Goal: Check status: Check status

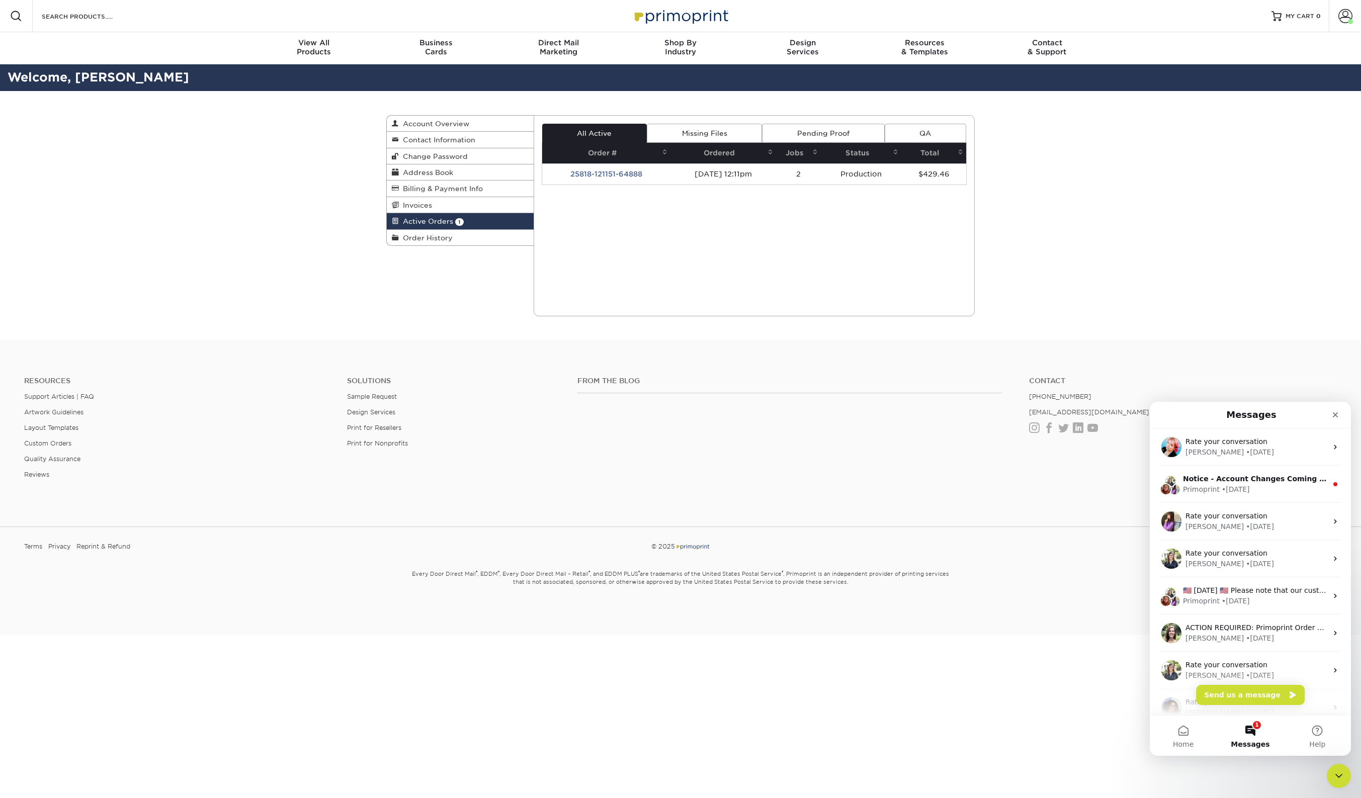
drag, startPoint x: 141, startPoint y: 151, endPoint x: 136, endPoint y: 141, distance: 11.2
click at [141, 150] on div "Active Orders Account Overview Contact Information Change Password Address Book…" at bounding box center [680, 215] width 1361 height 249
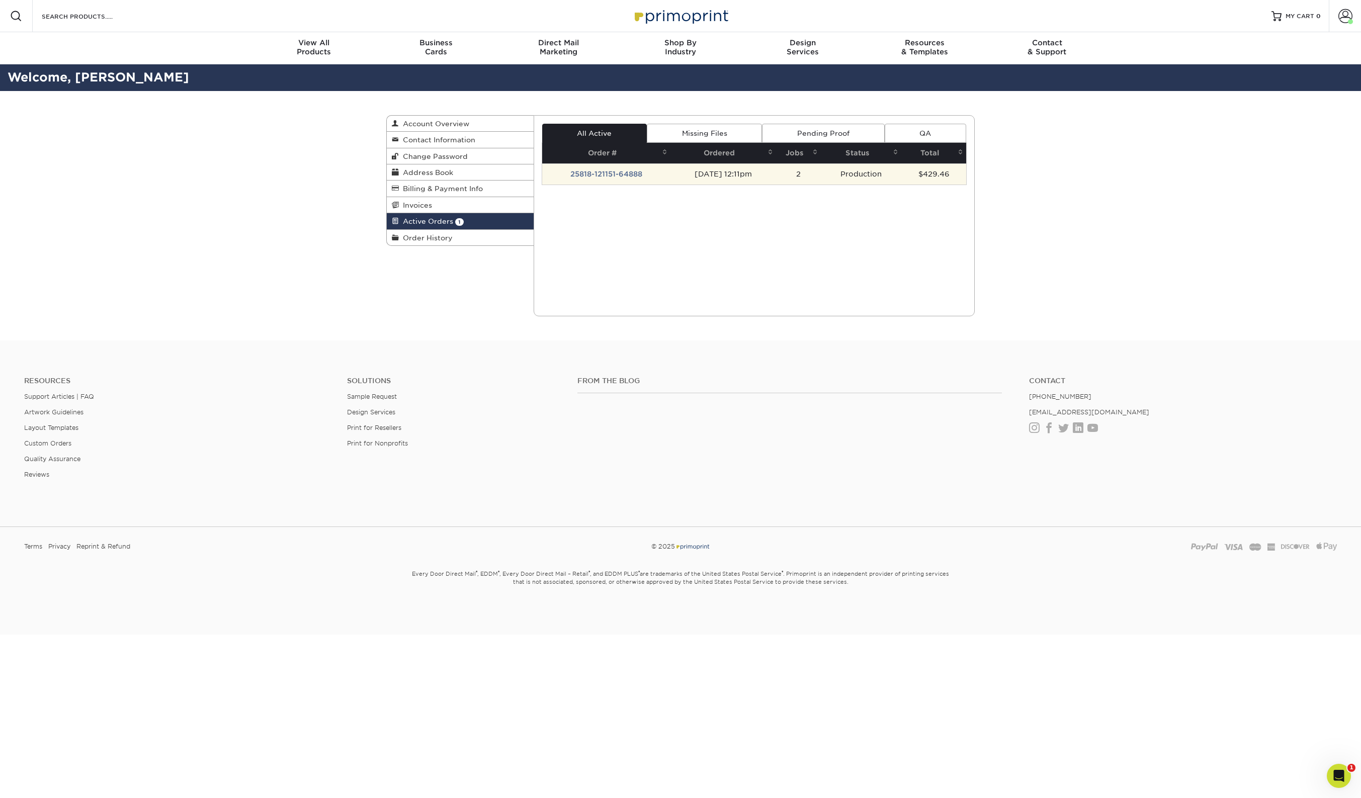
click at [880, 175] on td "Production" at bounding box center [861, 173] width 80 height 21
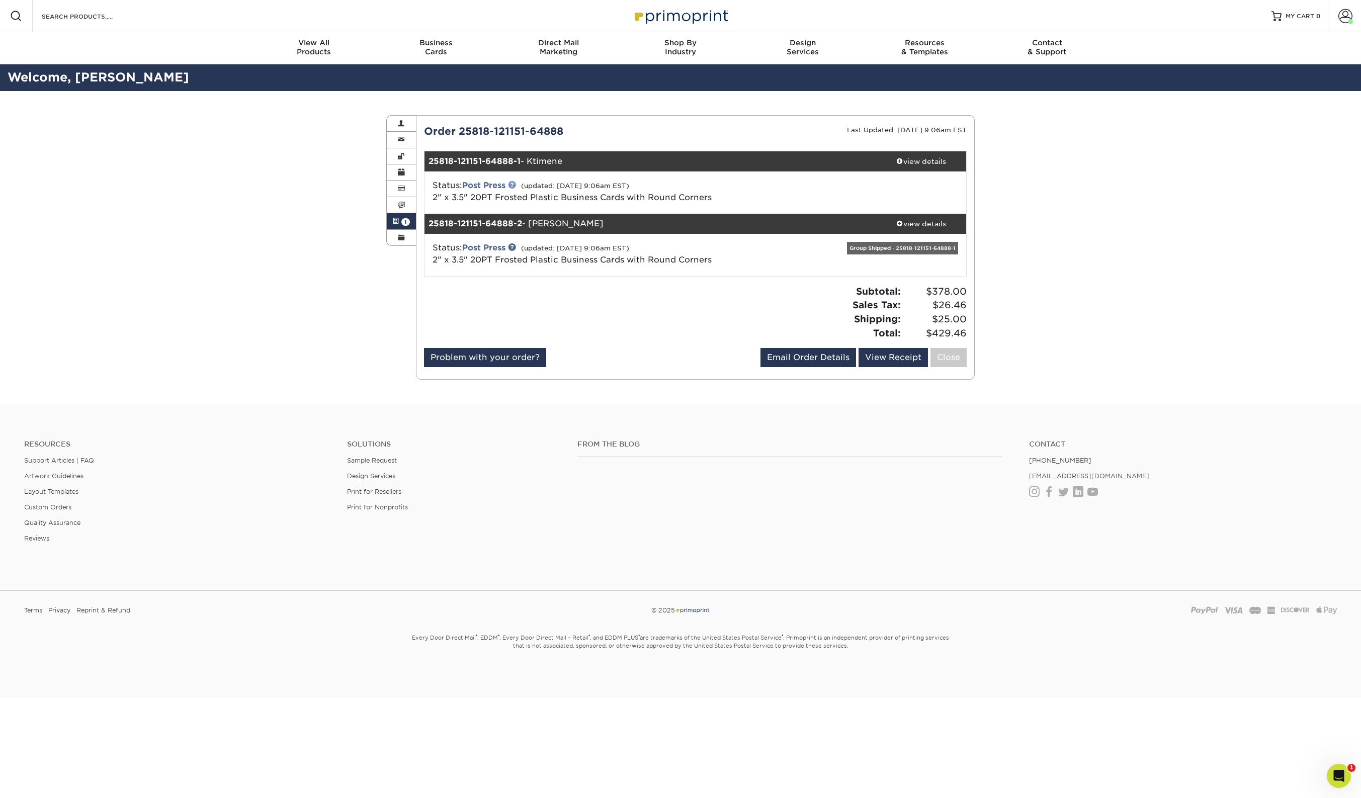
click at [513, 187] on link at bounding box center [512, 185] width 8 height 8
drag, startPoint x: 180, startPoint y: 209, endPoint x: 165, endPoint y: 170, distance: 41.4
click at [180, 209] on div "Active Orders Account Overview Contact Information Change Password Address Book…" at bounding box center [680, 247] width 1361 height 313
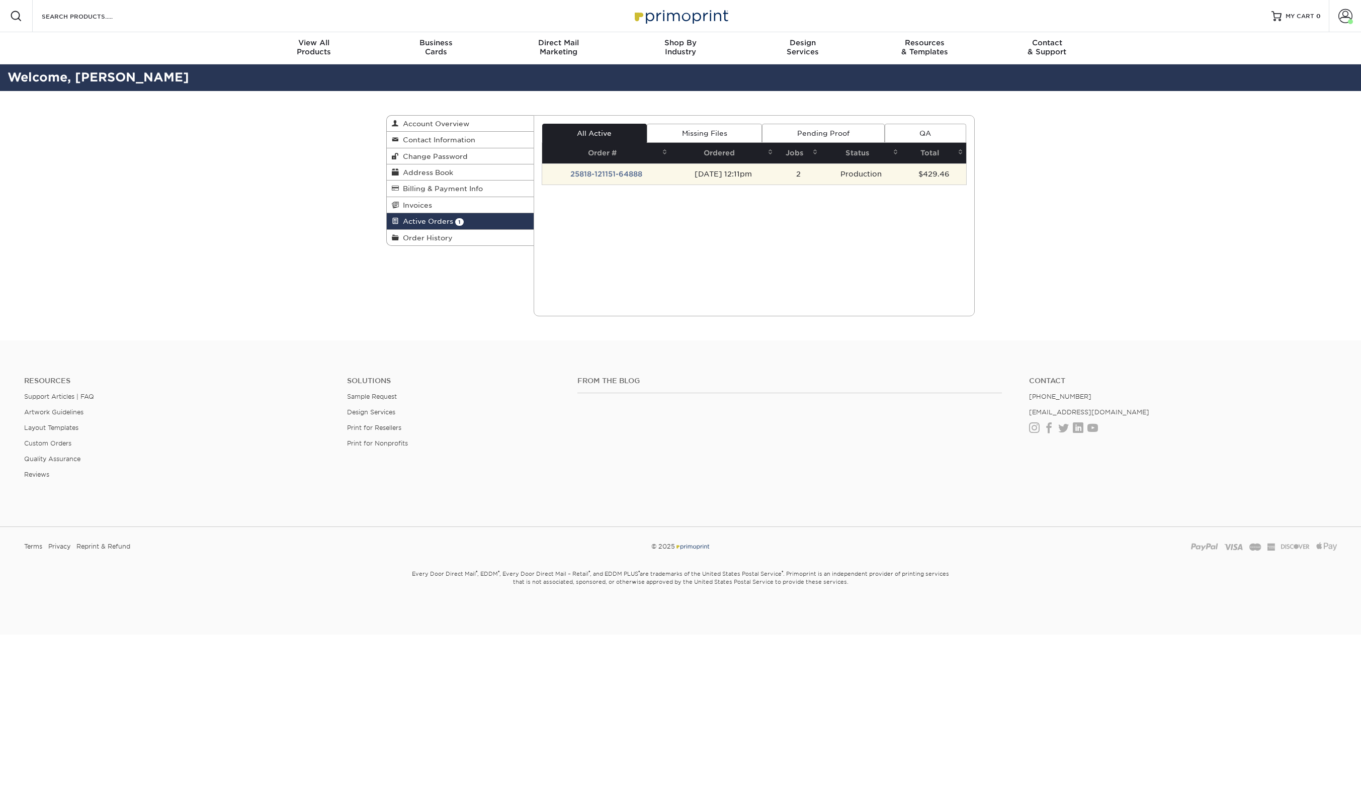
click at [658, 173] on td "25818-121151-64888" at bounding box center [606, 173] width 129 height 21
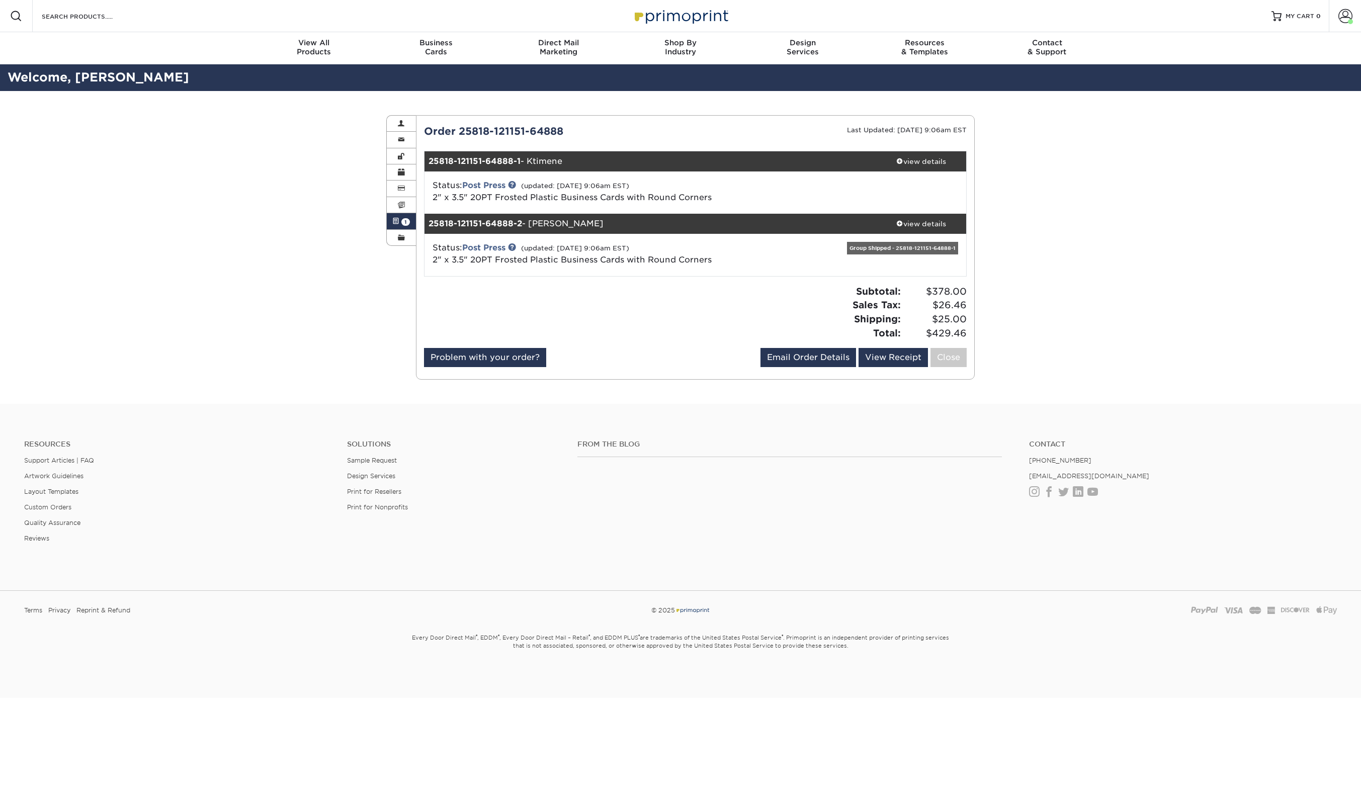
click at [125, 161] on div "Active Orders Account Overview Contact Information Change Password Address Book…" at bounding box center [680, 247] width 1361 height 313
